Goal: Transaction & Acquisition: Book appointment/travel/reservation

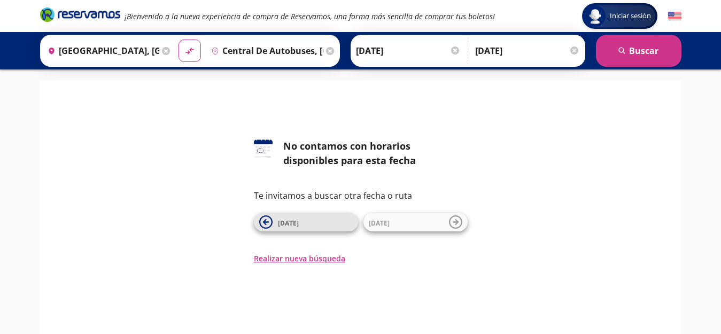
click at [307, 224] on span "[DATE]" at bounding box center [315, 222] width 75 height 13
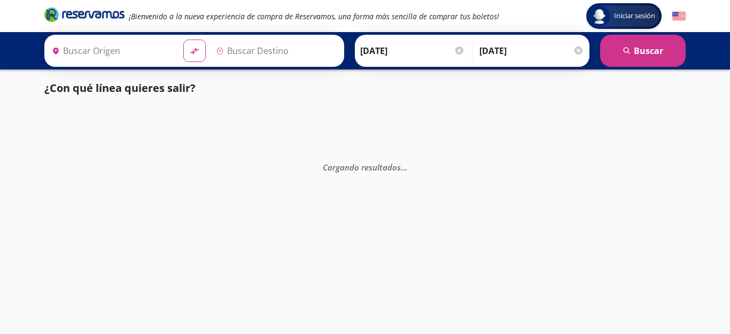
type input "[GEOGRAPHIC_DATA], [GEOGRAPHIC_DATA]"
type input "Central de Autobuses, [GEOGRAPHIC_DATA]"
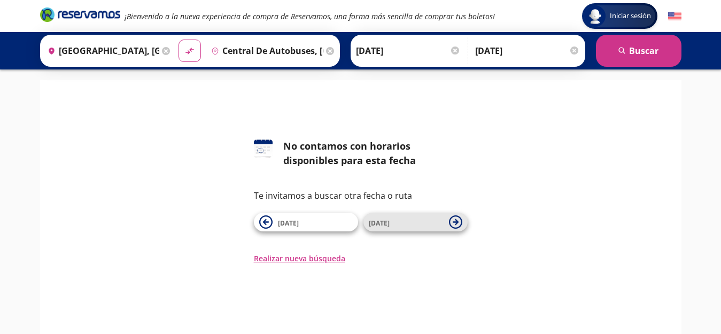
click at [455, 219] on icon at bounding box center [455, 221] width 13 height 13
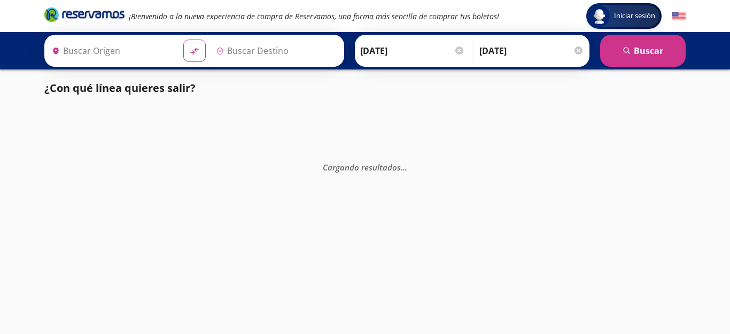
type input "[GEOGRAPHIC_DATA], [GEOGRAPHIC_DATA]"
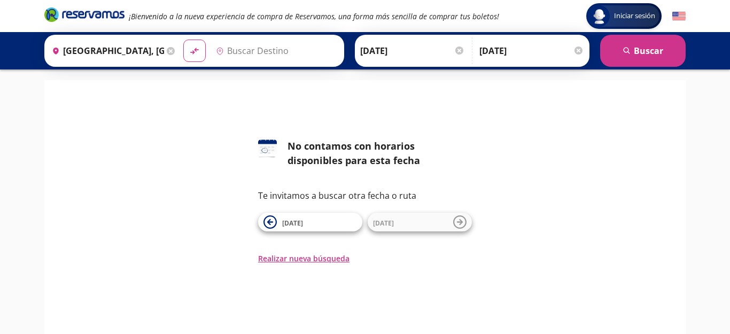
type input "Central de Autobuses, [GEOGRAPHIC_DATA]"
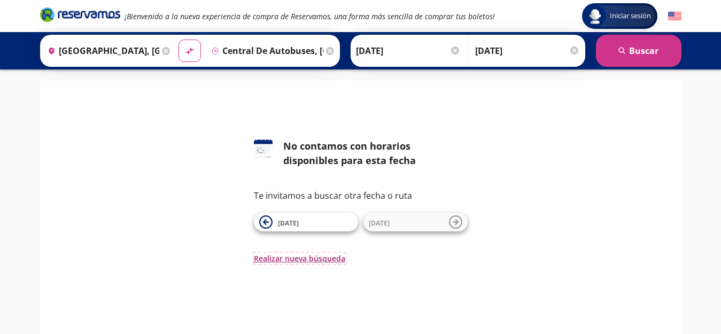
click at [291, 258] on button "Realizar nueva búsqueda" at bounding box center [299, 258] width 91 height 11
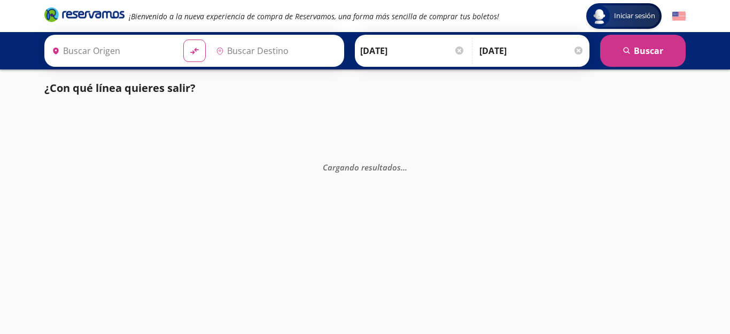
type input "[GEOGRAPHIC_DATA], [GEOGRAPHIC_DATA]"
type input "Central de Autobuses, [GEOGRAPHIC_DATA]"
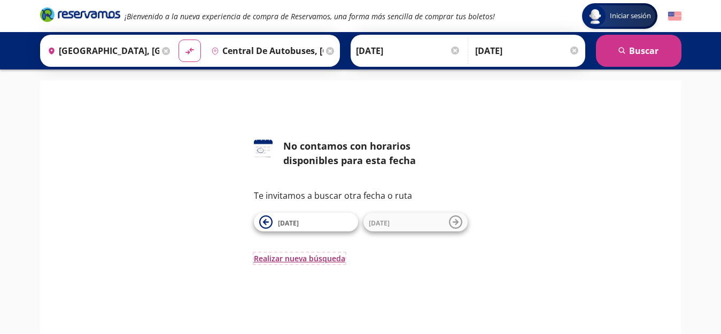
click at [299, 259] on button "Realizar nueva búsqueda" at bounding box center [299, 258] width 91 height 11
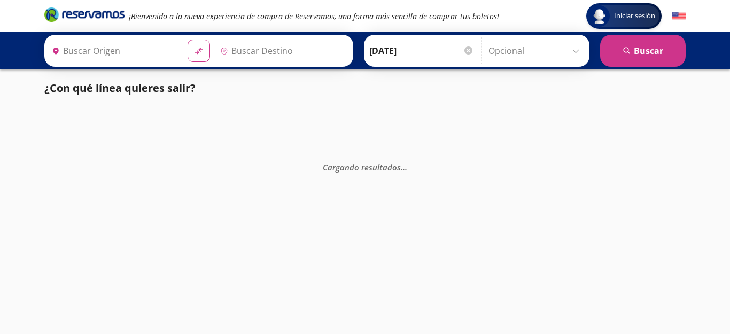
type input "Central de Autobuses, [GEOGRAPHIC_DATA]"
type input "[GEOGRAPHIC_DATA], [GEOGRAPHIC_DATA]"
